Goal: Information Seeking & Learning: Learn about a topic

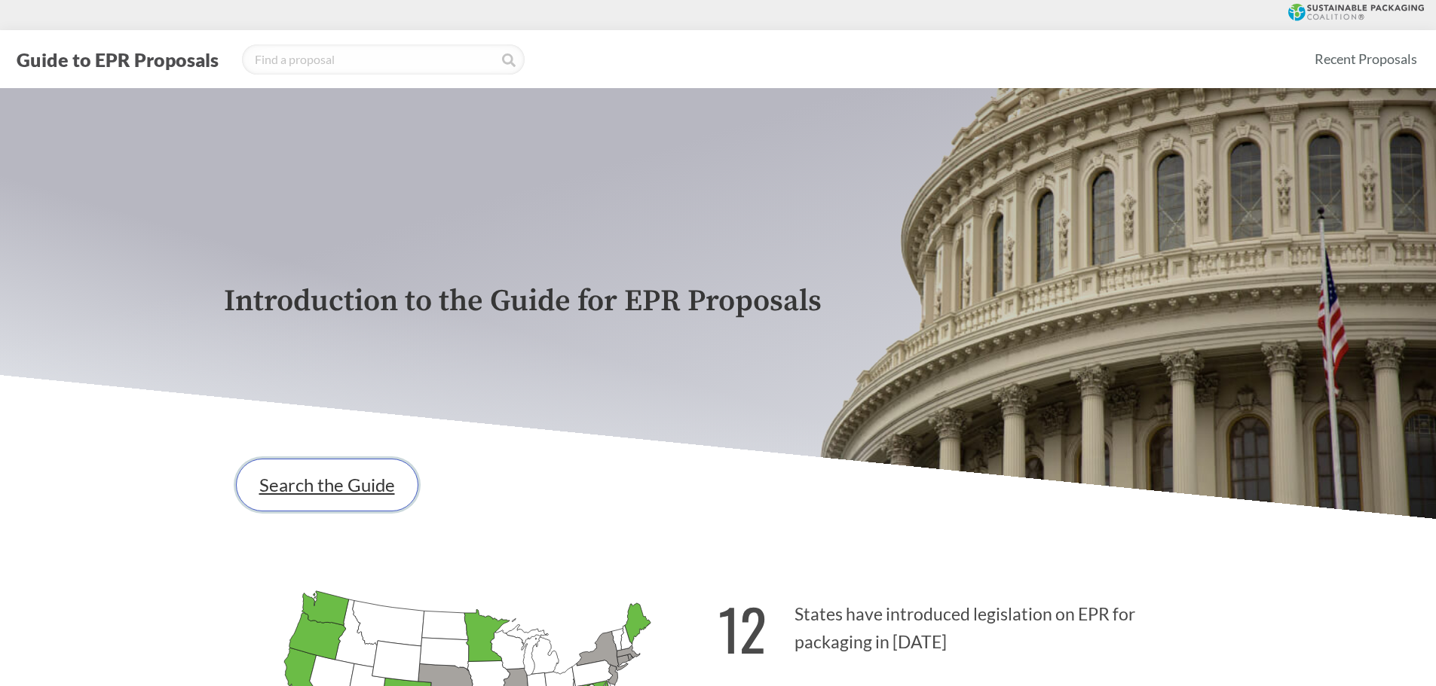
click at [297, 482] on link "Search the Guide" at bounding box center [327, 485] width 182 height 53
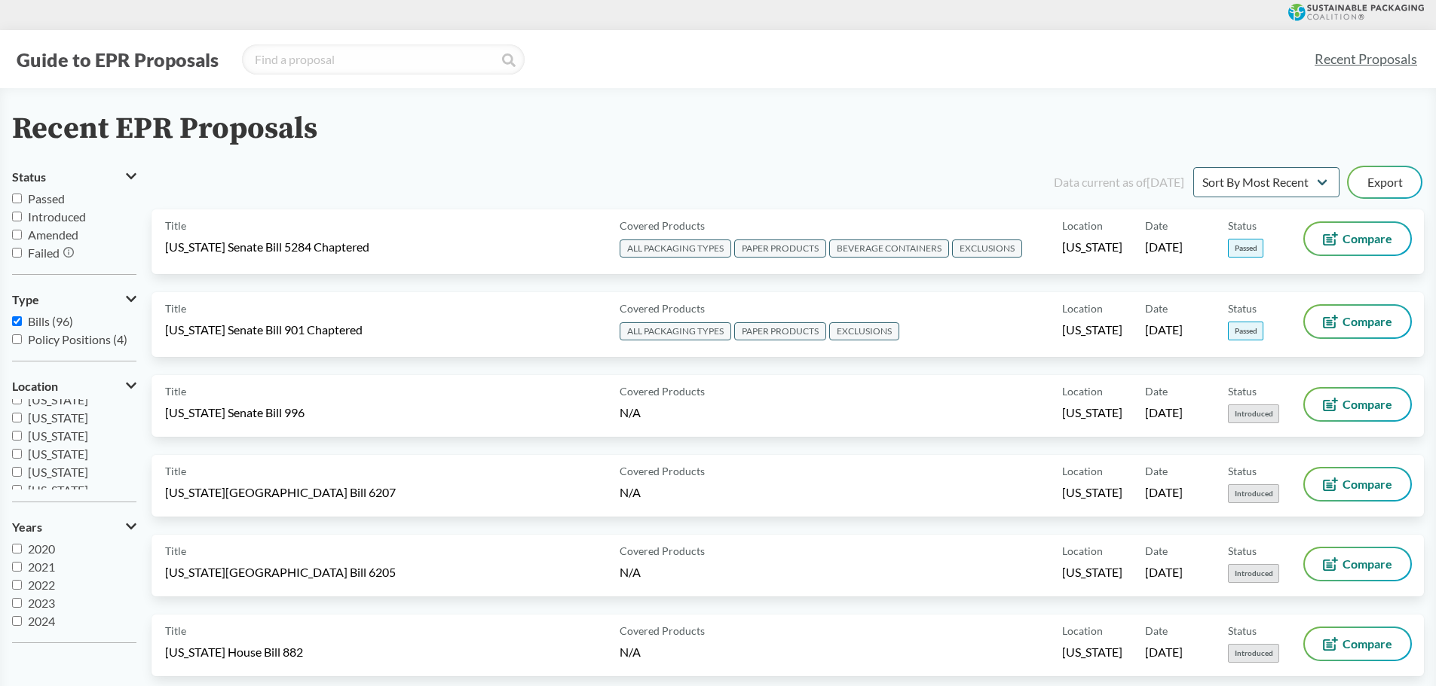
scroll to position [226, 0]
click at [16, 454] on input "[US_STATE]" at bounding box center [17, 453] width 10 height 10
checkbox input "true"
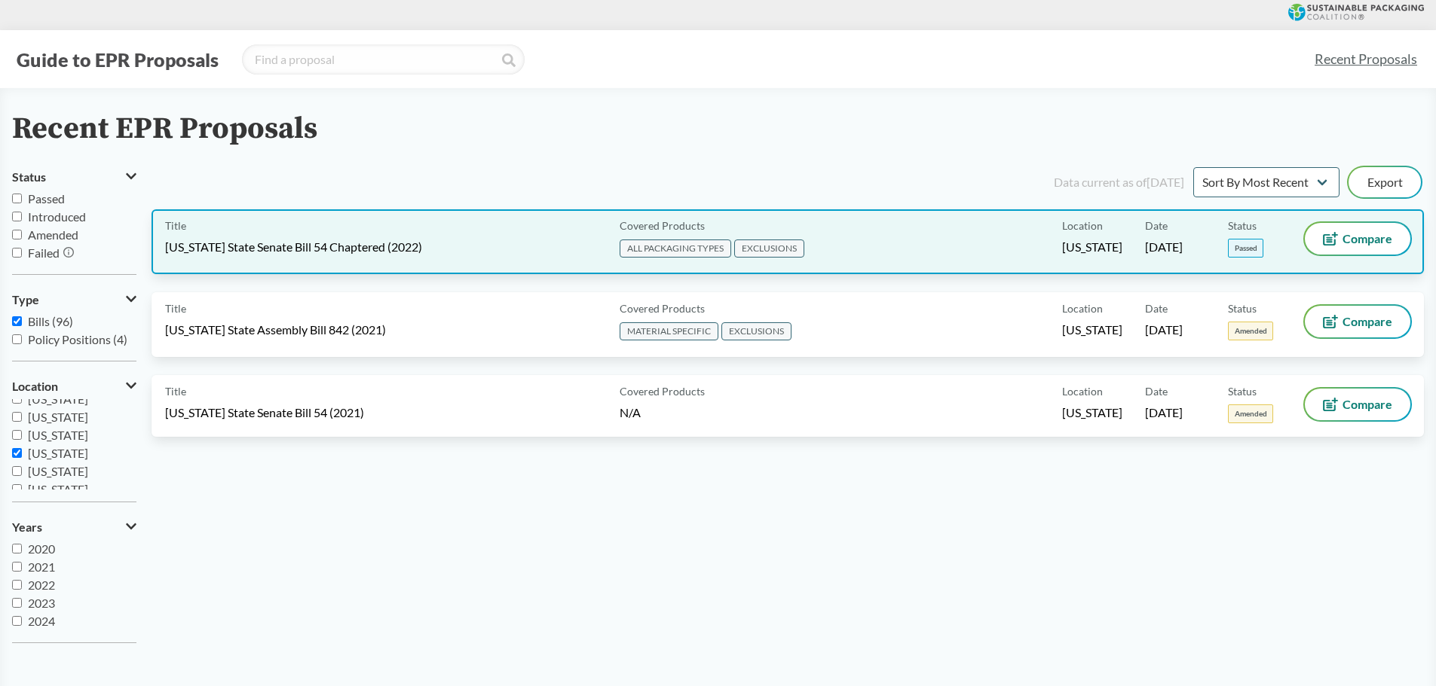
click at [336, 254] on span "[US_STATE] State Senate Bill 54 Chaptered (2022)" at bounding box center [293, 247] width 257 height 17
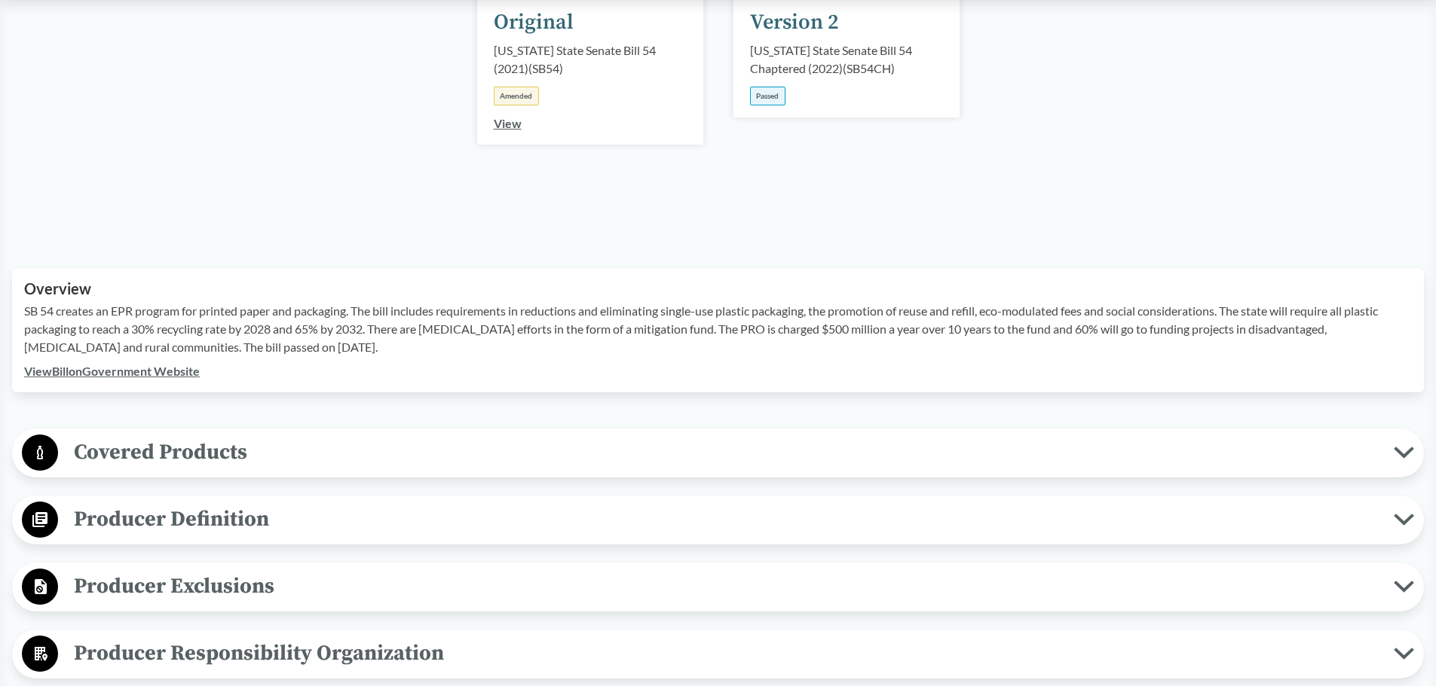
scroll to position [452, 0]
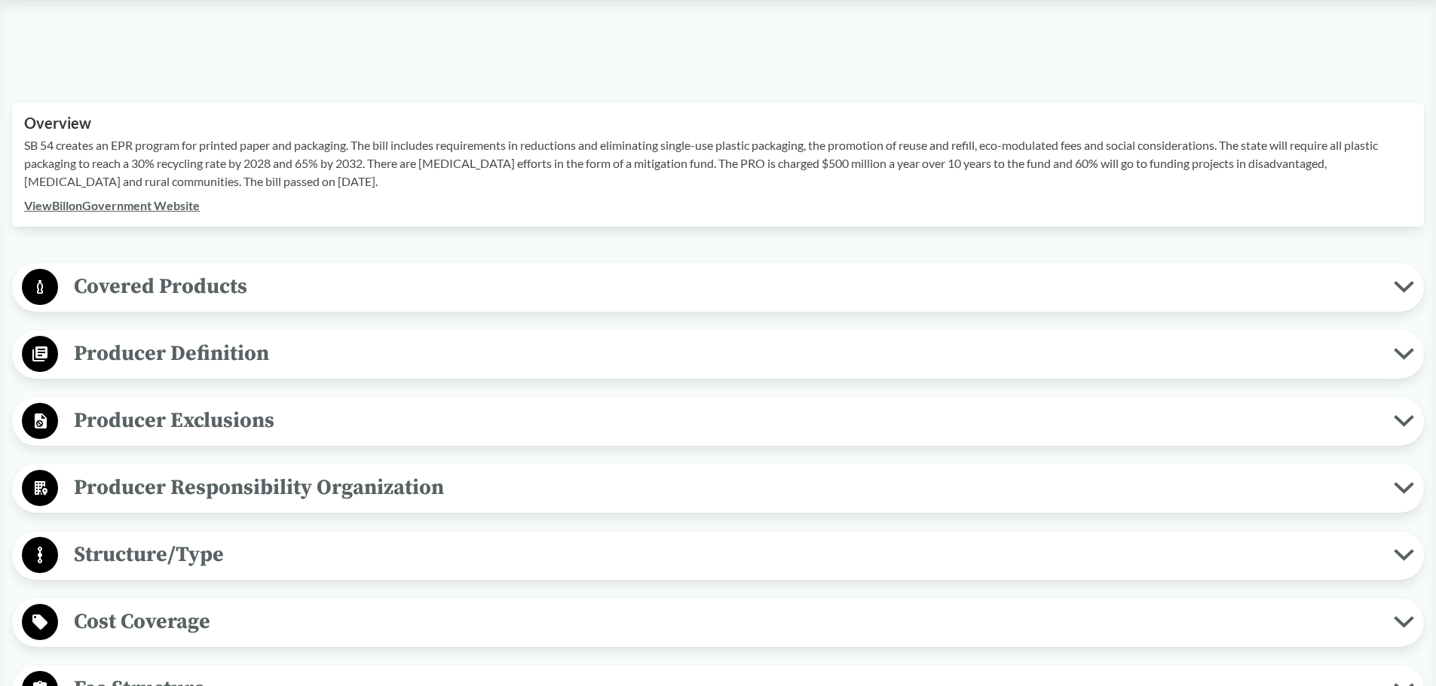
click at [191, 497] on span "Producer Responsibility Organization" at bounding box center [725, 488] width 1335 height 34
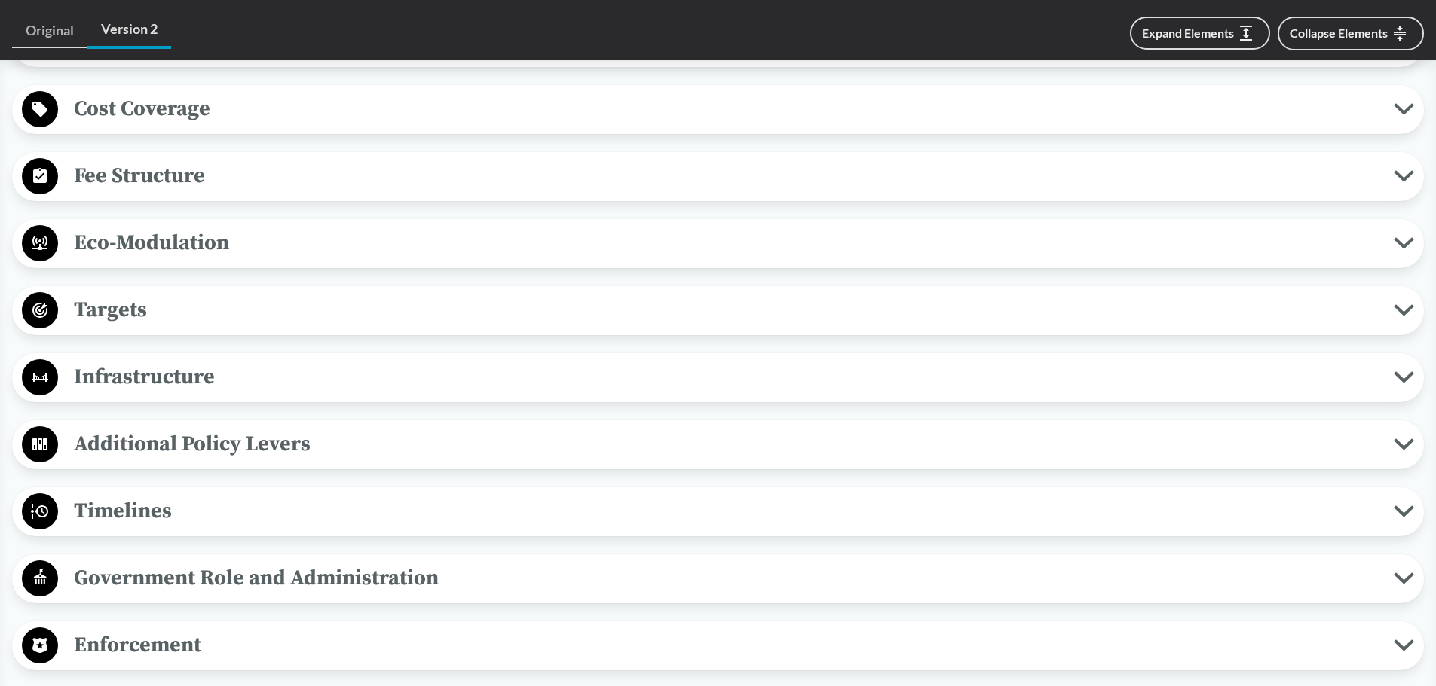
scroll to position [1356, 0]
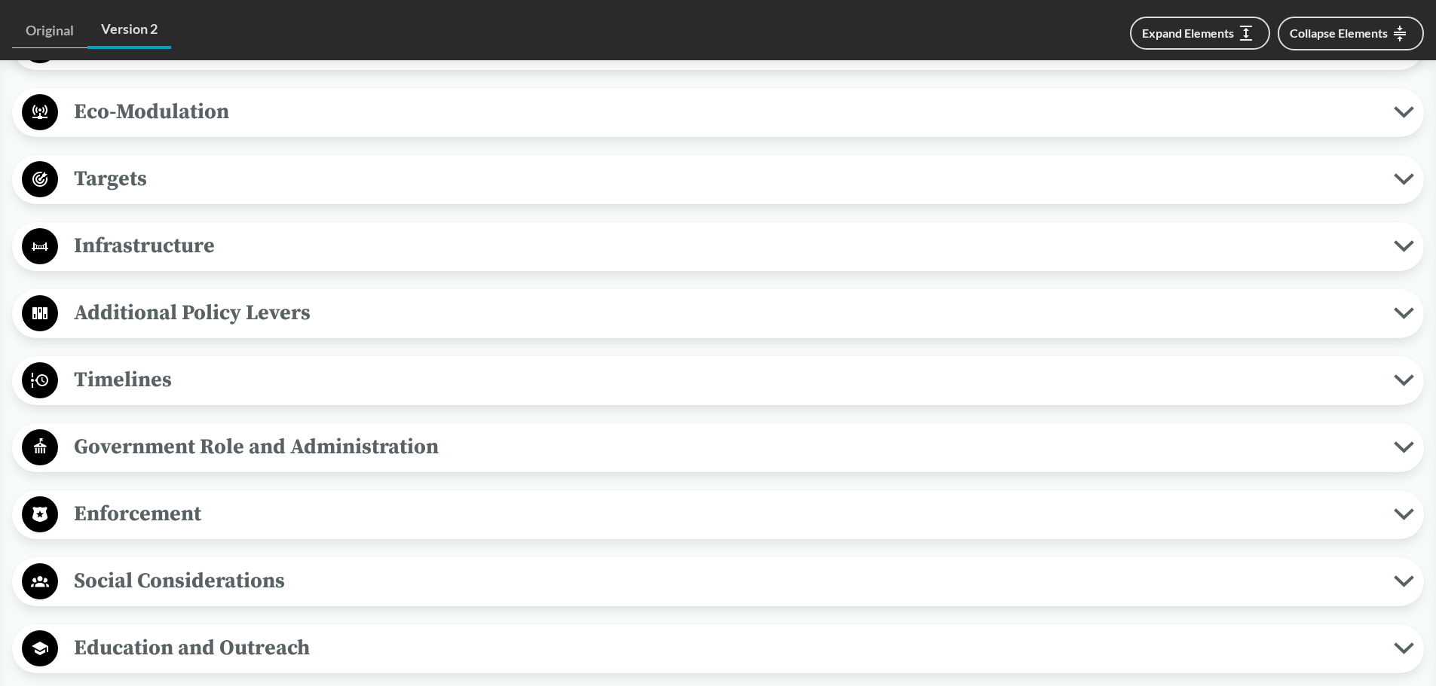
click at [185, 390] on span "Timelines" at bounding box center [725, 380] width 1335 height 34
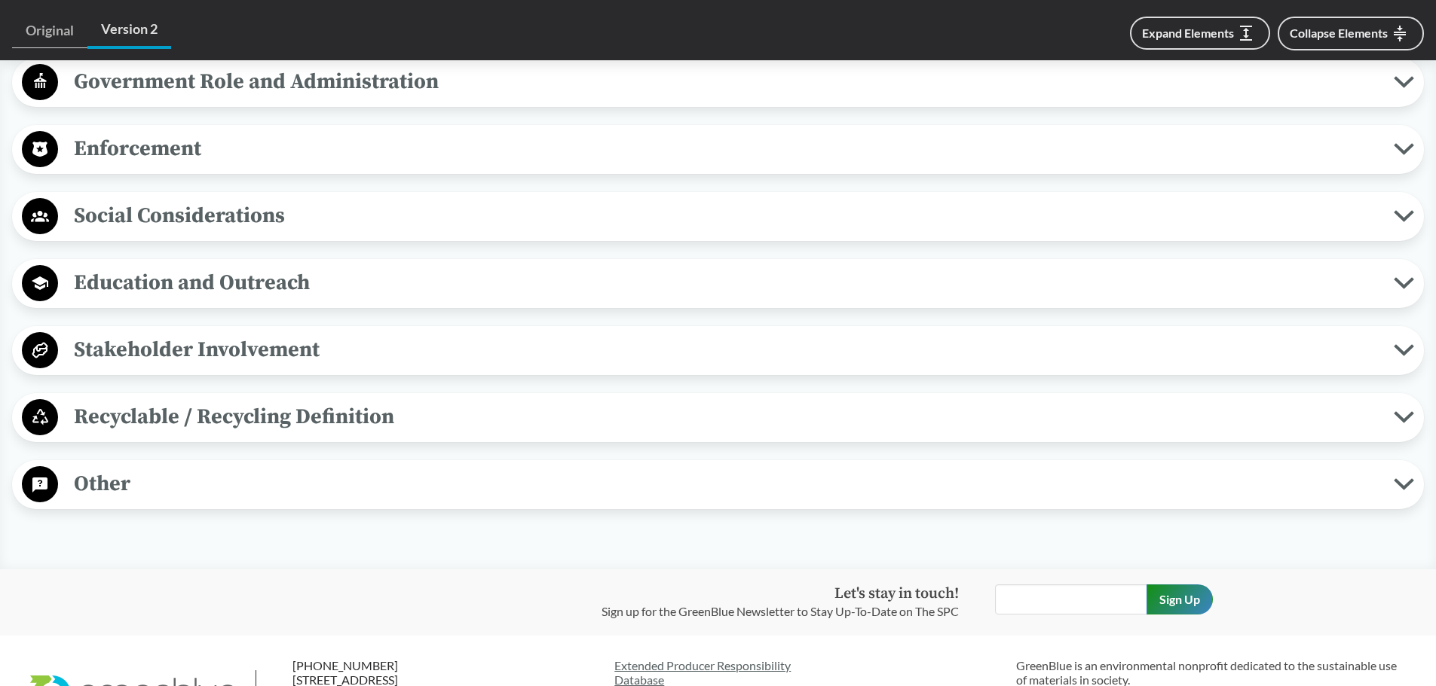
scroll to position [2110, 0]
